Goal: Task Accomplishment & Management: Use online tool/utility

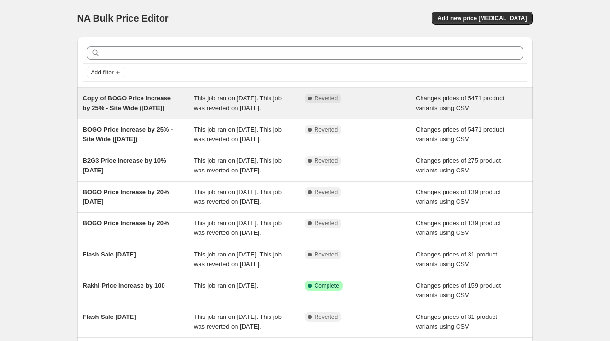
click at [206, 108] on span "This job ran on [DATE]. This job was reverted on [DATE]." at bounding box center [238, 103] width 88 height 17
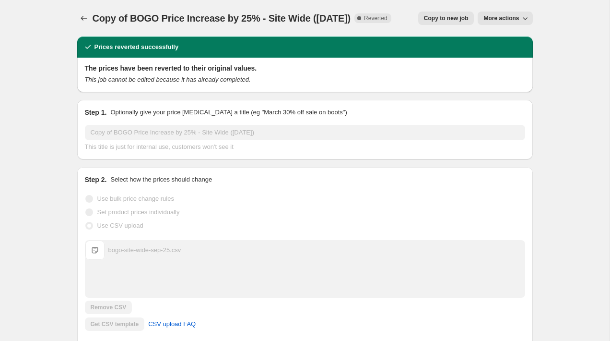
click at [451, 20] on span "Copy to new job" at bounding box center [446, 18] width 45 height 8
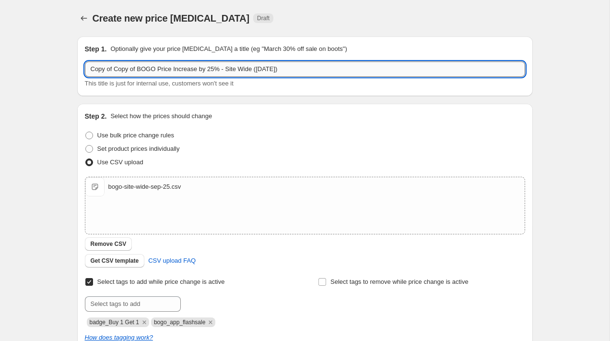
click at [133, 69] on input "Copy of Copy of BOGO Price Increase by 25% - Site Wide ([DATE])" at bounding box center [305, 68] width 441 height 15
drag, startPoint x: 141, startPoint y: 70, endPoint x: 48, endPoint y: 69, distance: 92.6
click at [48, 69] on div "Create new price [MEDICAL_DATA]. This page is ready Create new price [MEDICAL_D…" at bounding box center [305, 249] width 610 height 499
click at [225, 72] on input "BOGO Price Increase by 25% - Site Wide ([DATE])" at bounding box center [305, 68] width 441 height 15
type input "BOGO Price Increase by 25% - Site Wide ([DATE])"
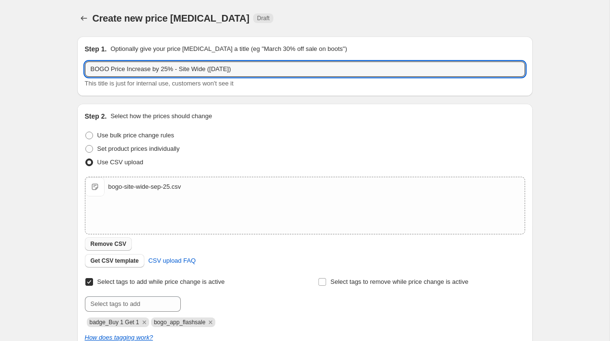
click at [120, 243] on span "Remove CSV" at bounding box center [109, 244] width 36 height 8
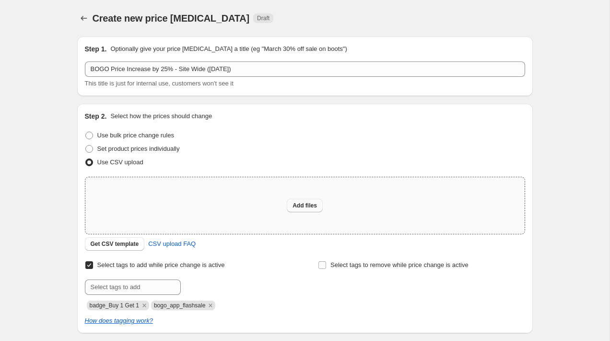
click at [294, 204] on span "Add files" at bounding box center [305, 206] width 24 height 8
type input "C:\fakepath\bogo-price-increase-[DATE].csv"
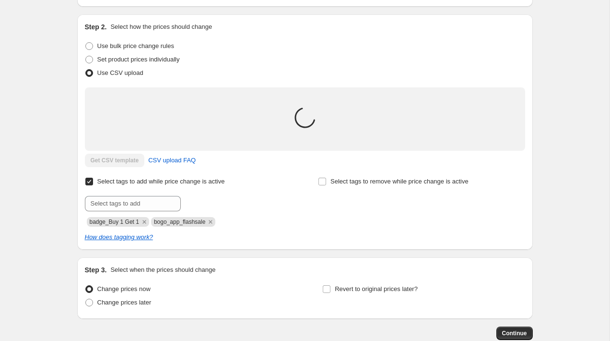
scroll to position [96, 0]
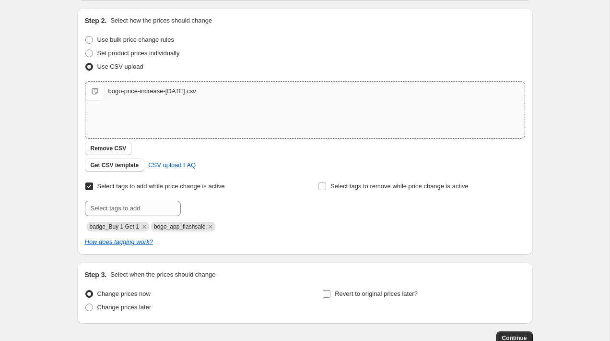
click at [324, 294] on input "Revert to original prices later?" at bounding box center [327, 294] width 8 height 8
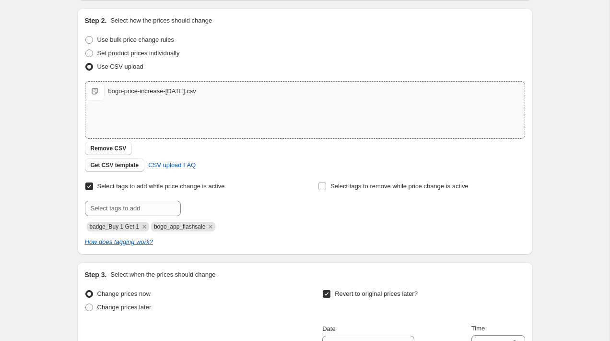
click at [324, 294] on input "Revert to original prices later?" at bounding box center [327, 294] width 8 height 8
checkbox input "false"
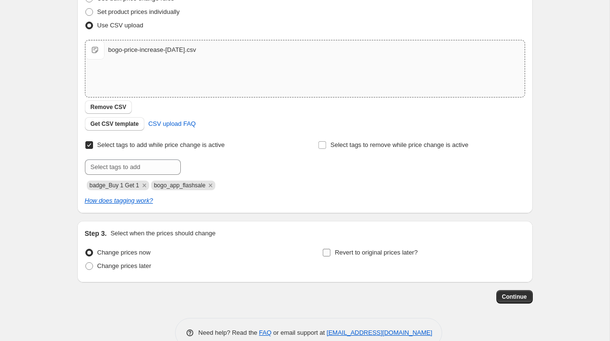
scroll to position [135, 0]
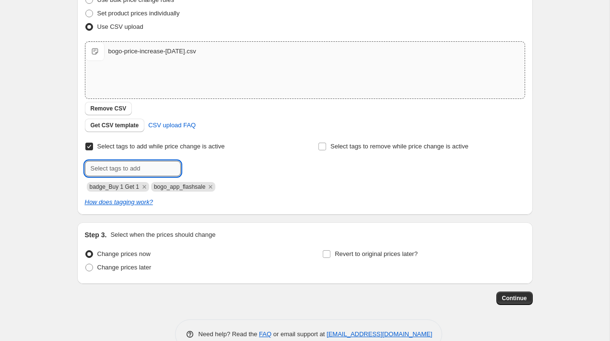
click at [138, 169] on input "text" at bounding box center [133, 168] width 96 height 15
type input "oct-8-increase"
click at [228, 172] on button "Add oct-8-increa..." at bounding box center [214, 167] width 62 height 13
click at [264, 187] on icon "Remove oct-8-increase" at bounding box center [262, 186] width 3 height 3
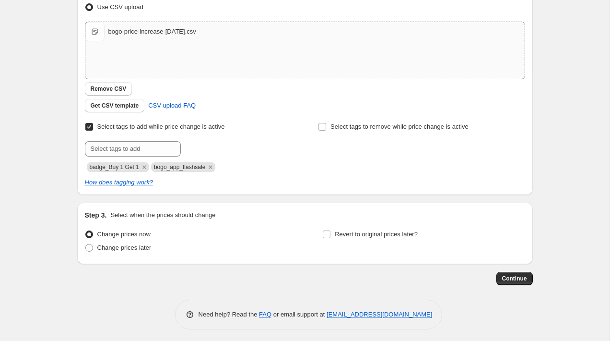
scroll to position [158, 0]
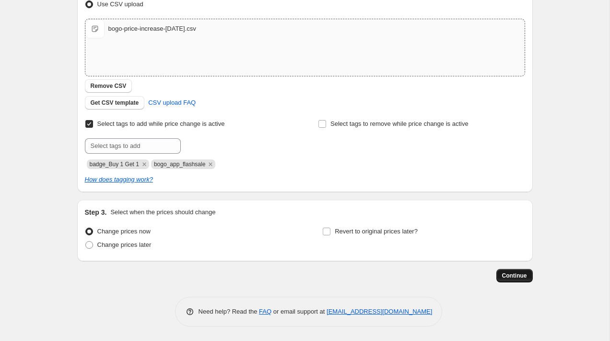
click at [513, 277] on span "Continue" at bounding box center [515, 276] width 25 height 8
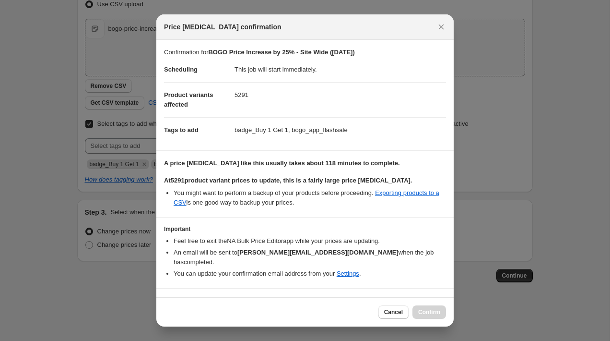
click at [171, 299] on input "I understand that this price [MEDICAL_DATA] will affect 5291 product variants" at bounding box center [169, 303] width 8 height 8
checkbox input "true"
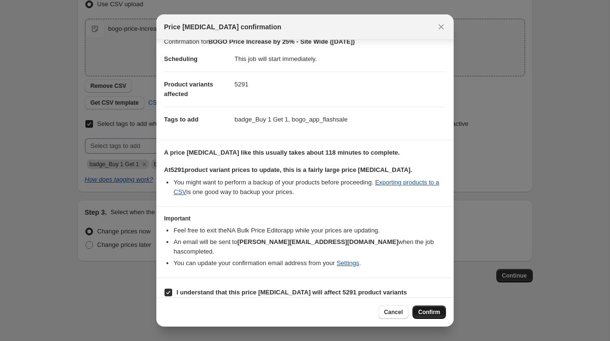
click at [423, 311] on span "Confirm" at bounding box center [430, 312] width 22 height 8
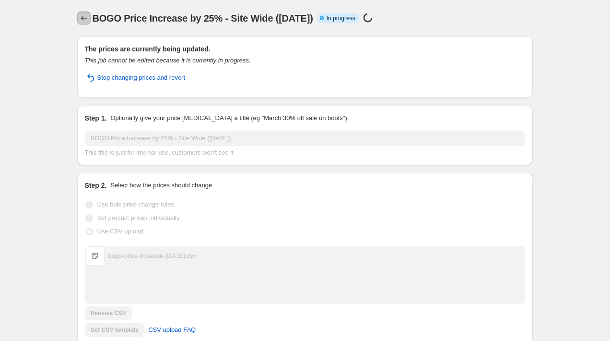
click at [85, 16] on icon "Price change jobs" at bounding box center [84, 18] width 10 height 10
